Goal: Information Seeking & Learning: Learn about a topic

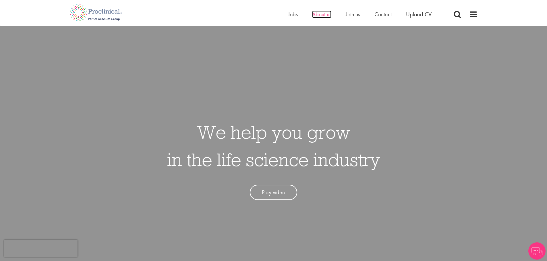
click at [318, 14] on span "About us" at bounding box center [321, 14] width 19 height 7
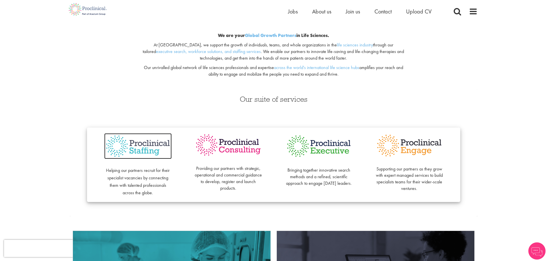
click at [143, 146] on img at bounding box center [137, 146] width 67 height 26
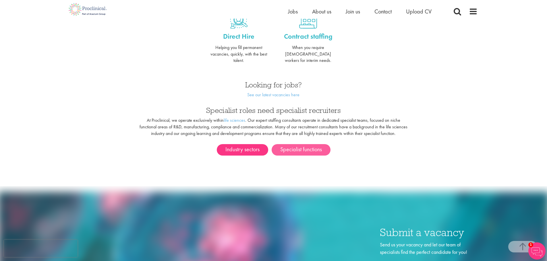
scroll to position [256, 0]
click at [308, 145] on link "Specialist functions" at bounding box center [300, 149] width 59 height 11
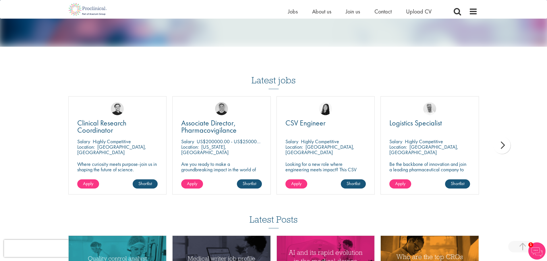
scroll to position [722, 0]
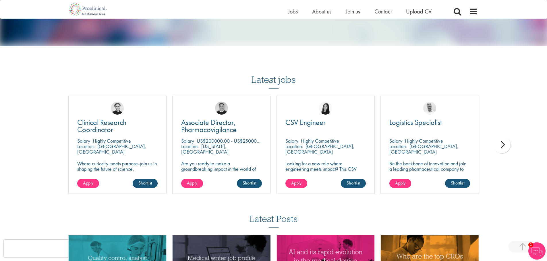
click at [500, 140] on div "next" at bounding box center [501, 144] width 17 height 17
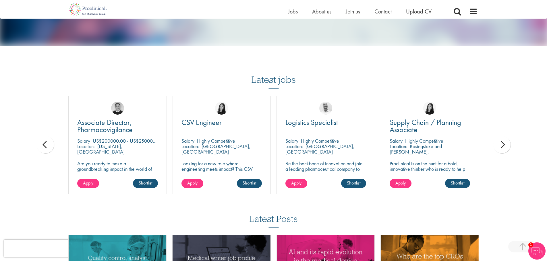
click at [504, 149] on div "next" at bounding box center [501, 144] width 17 height 17
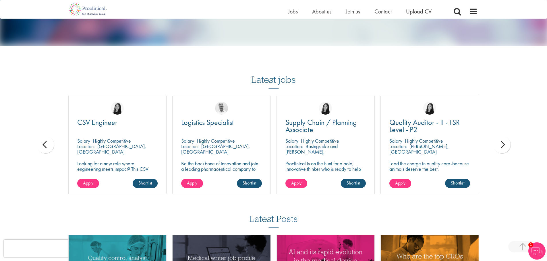
click at [504, 149] on div "next" at bounding box center [501, 144] width 17 height 17
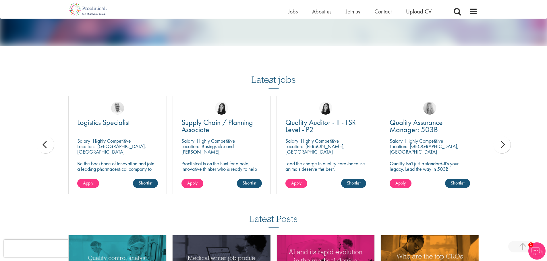
click at [504, 149] on div "next" at bounding box center [501, 144] width 17 height 17
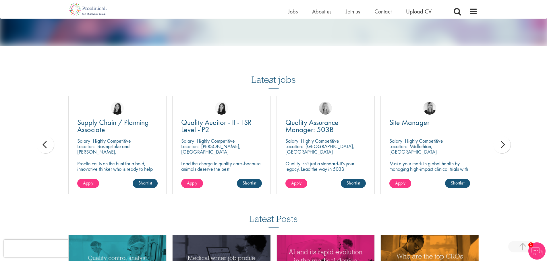
click at [504, 149] on div "next" at bounding box center [501, 144] width 17 height 17
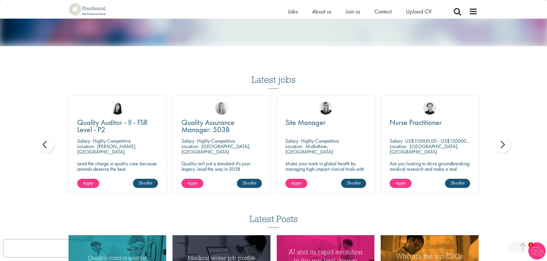
click at [504, 149] on div "next" at bounding box center [501, 144] width 17 height 17
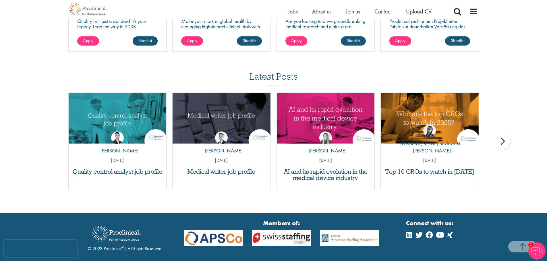
scroll to position [873, 0]
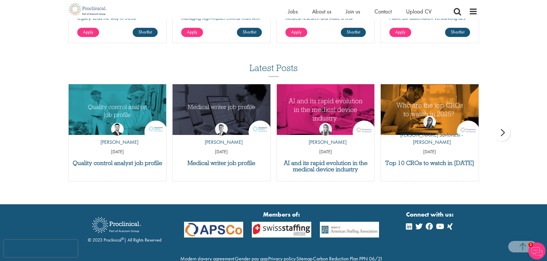
click at [507, 134] on div "next" at bounding box center [501, 132] width 17 height 17
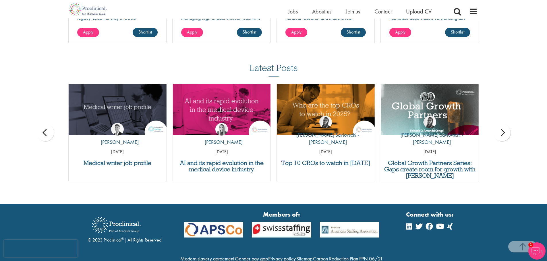
click at [498, 136] on div "next" at bounding box center [501, 132] width 17 height 17
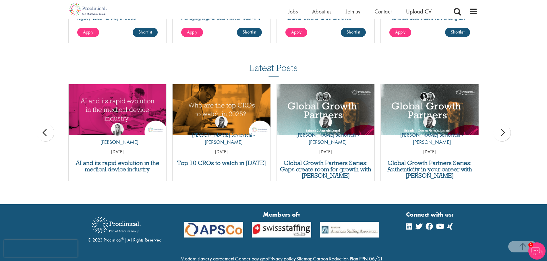
click at [498, 136] on div "next" at bounding box center [501, 132] width 17 height 17
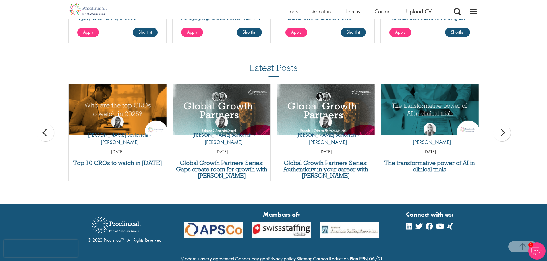
click at [498, 136] on div "next" at bounding box center [501, 132] width 17 height 17
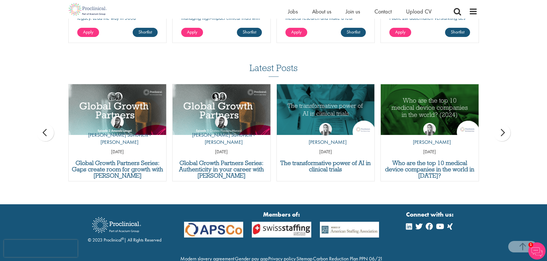
click at [498, 136] on div "next" at bounding box center [501, 132] width 17 height 17
